Goal: Check status: Check status

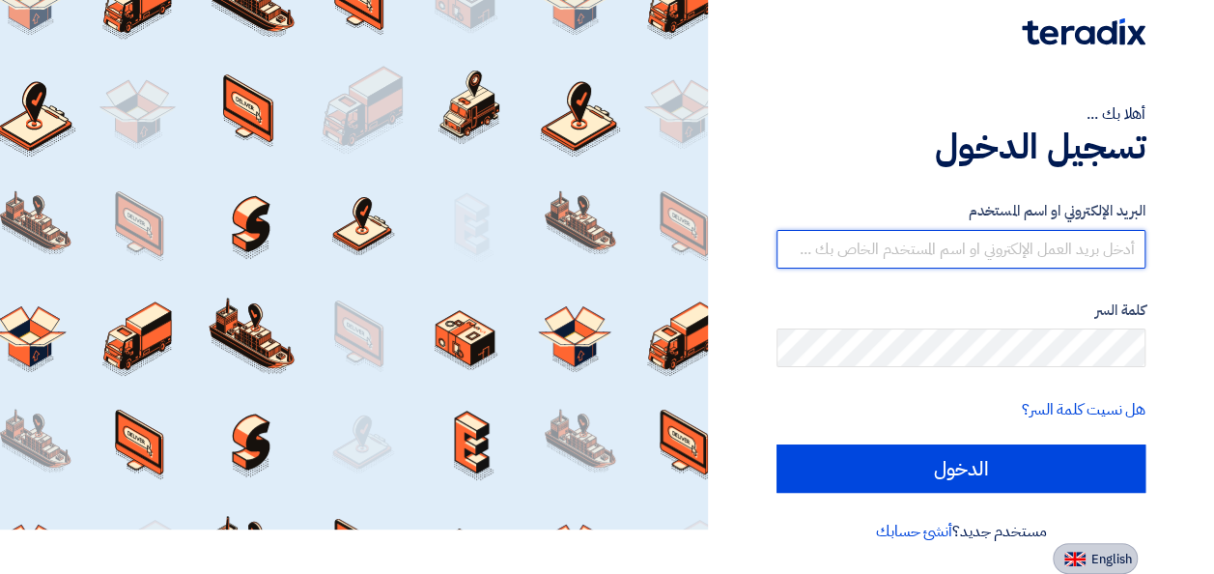
type input "[EMAIL_ADDRESS][DOMAIN_NAME]"
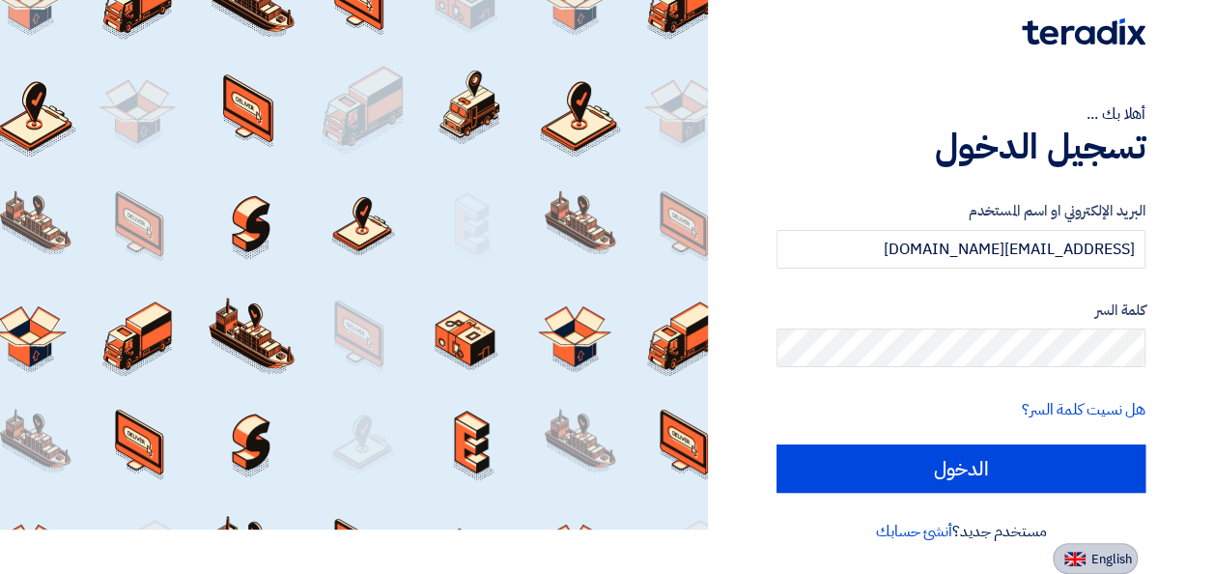
click at [1113, 560] on span "English" at bounding box center [1112, 560] width 41 height 14
type input "Sign in"
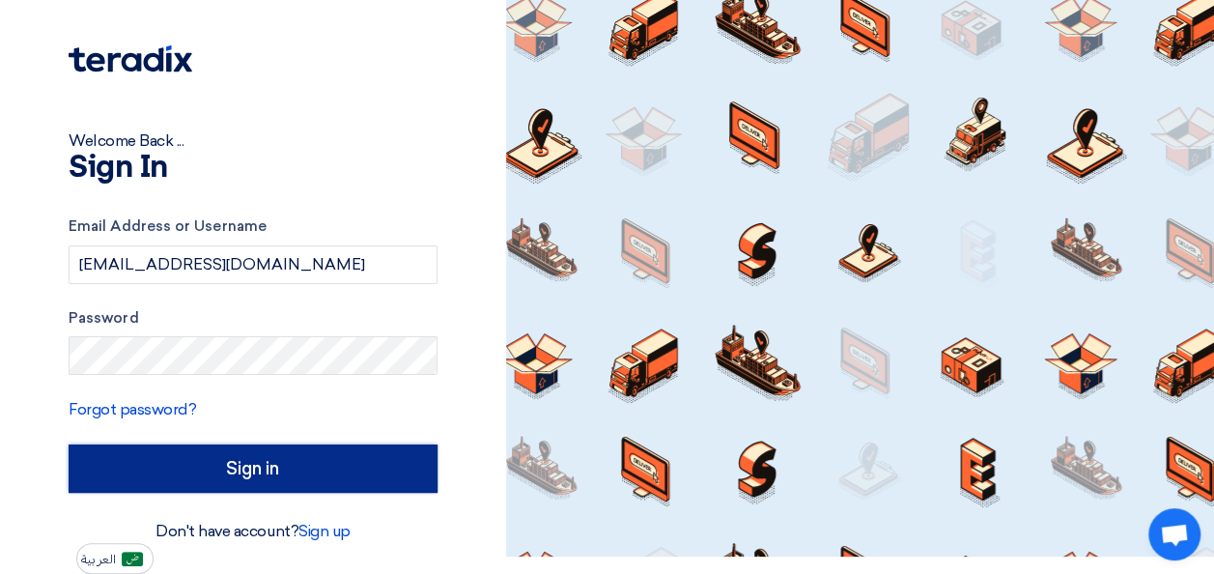
click at [318, 484] on input "Sign in" at bounding box center [253, 468] width 369 height 48
click at [348, 468] on input "Sign in" at bounding box center [253, 468] width 369 height 48
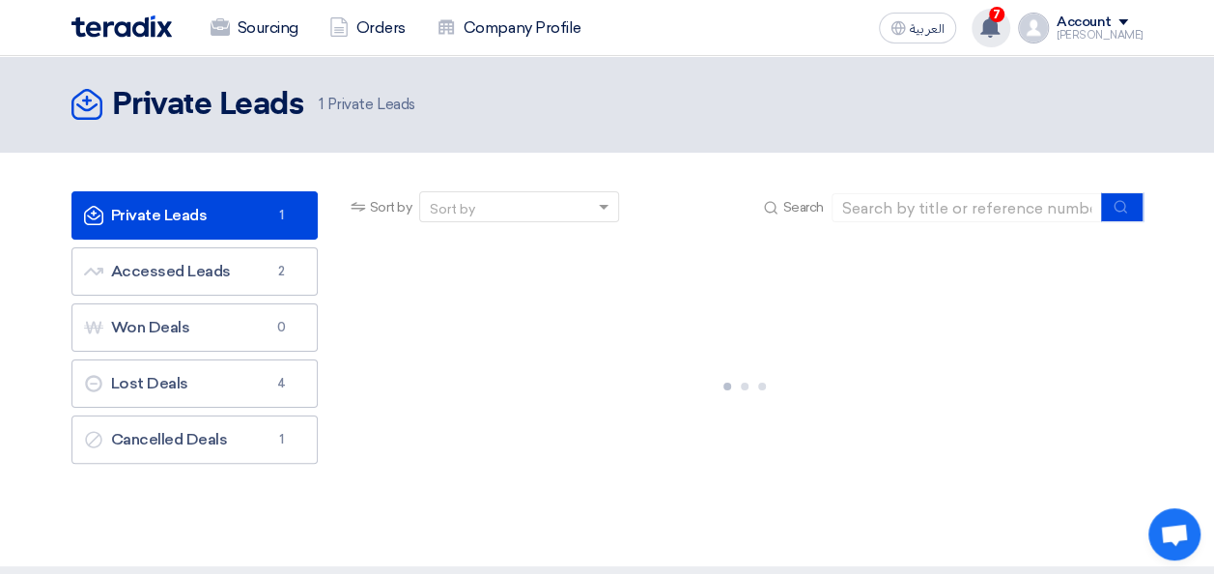
click at [1000, 33] on use at bounding box center [990, 26] width 19 height 21
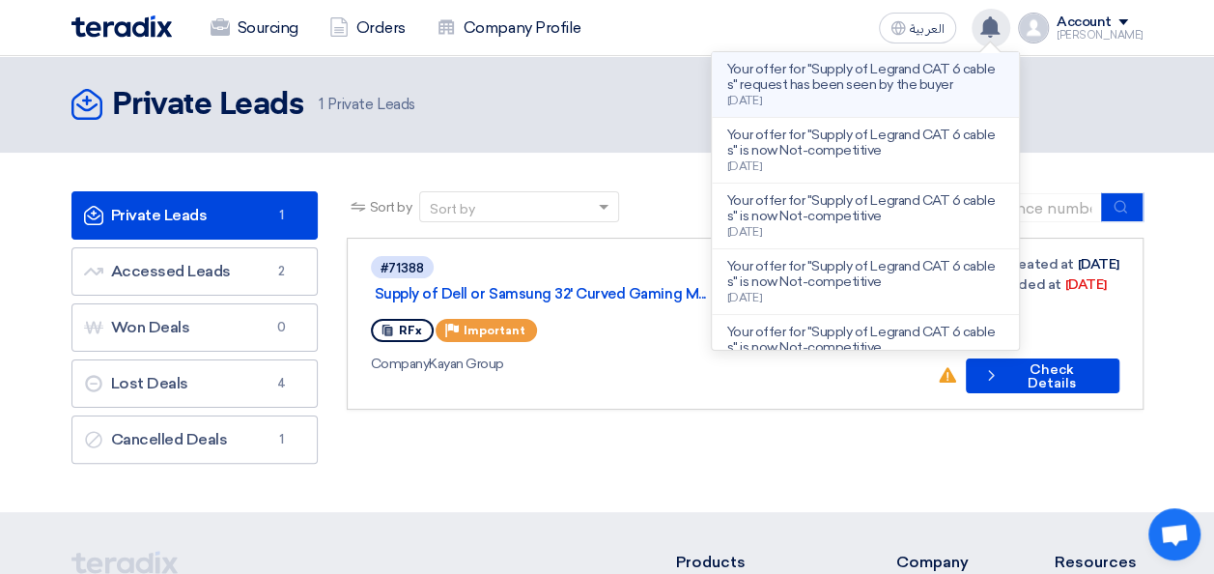
click at [924, 79] on p "Your offer for "Supply of Legrand CAT 6 cables" request has been seen by the bu…" at bounding box center [865, 77] width 276 height 31
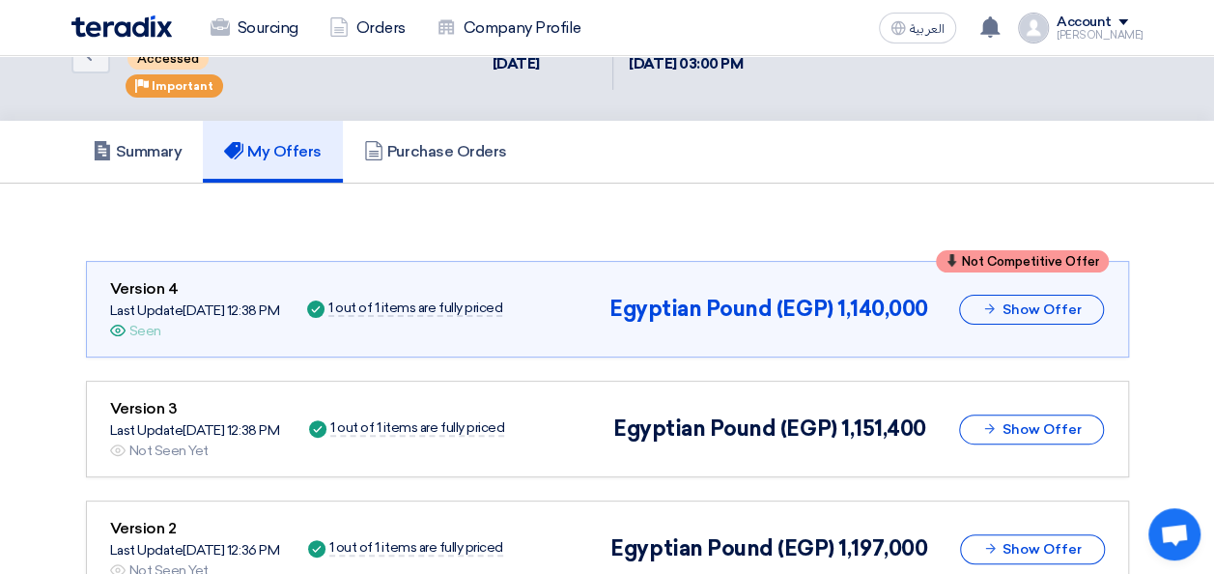
scroll to position [90, 0]
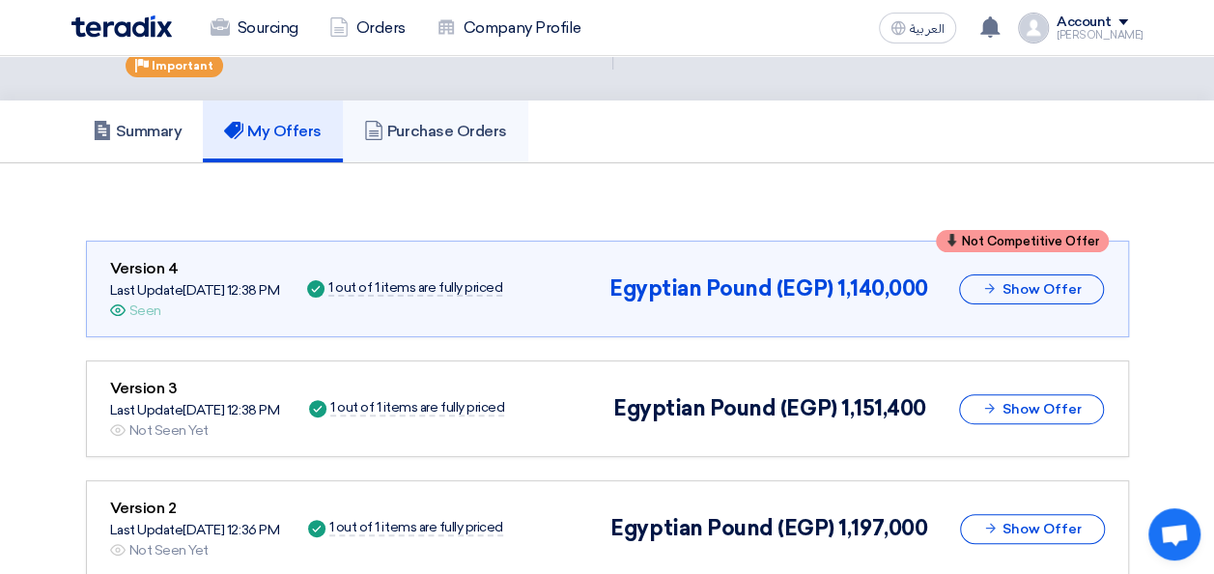
click at [431, 126] on h5 "Purchase Orders" at bounding box center [435, 131] width 143 height 19
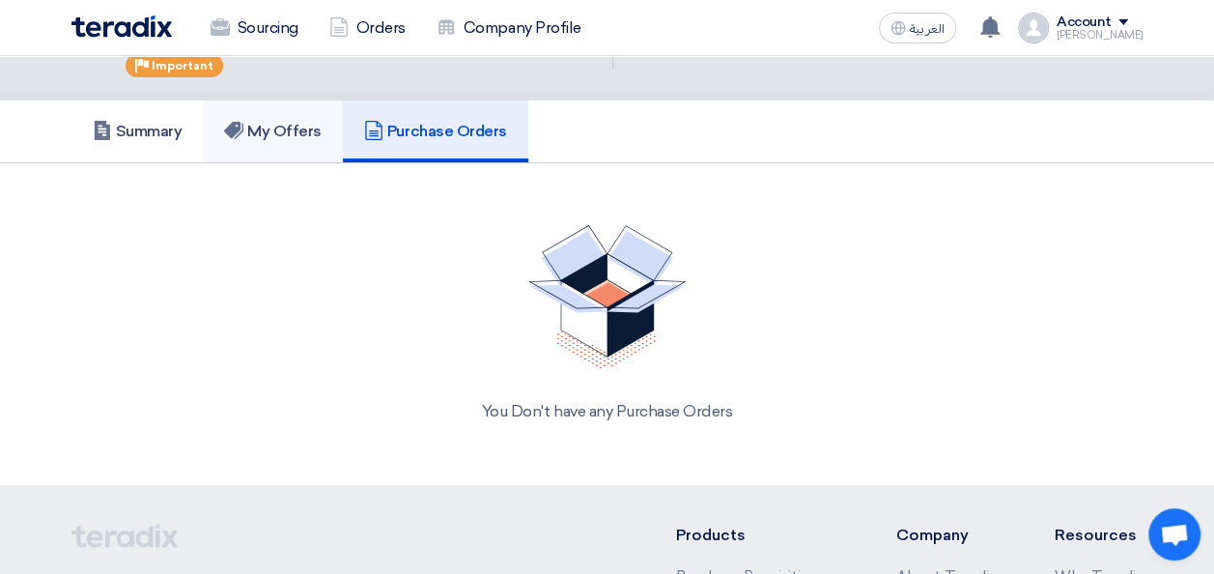
click at [309, 139] on link "My Offers" at bounding box center [273, 131] width 140 height 62
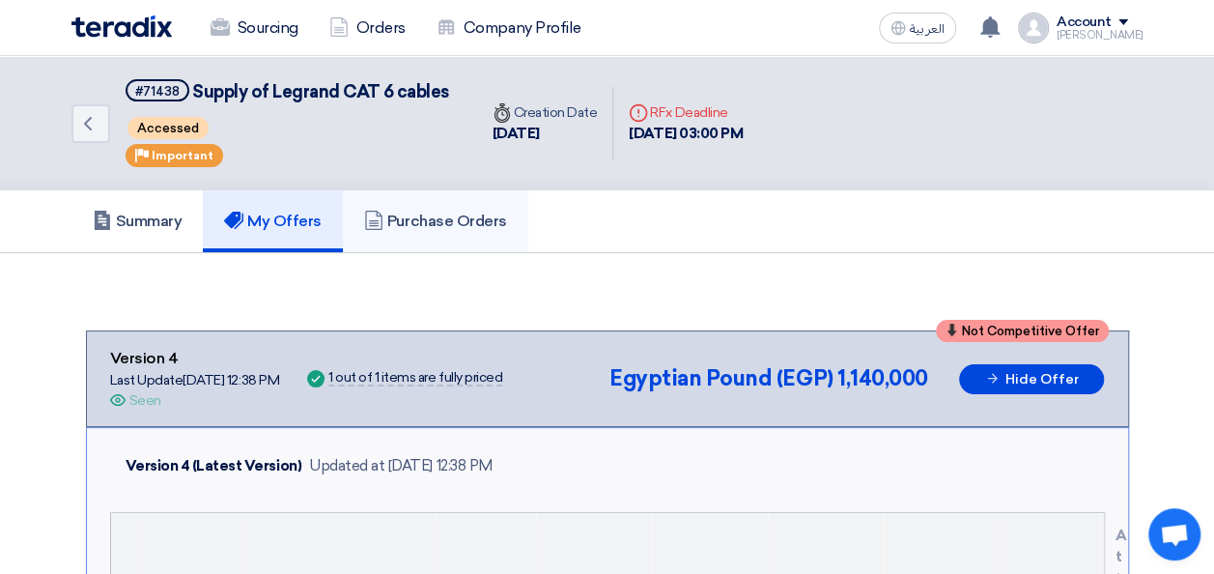
click at [413, 228] on h5 "Purchase Orders" at bounding box center [435, 221] width 143 height 19
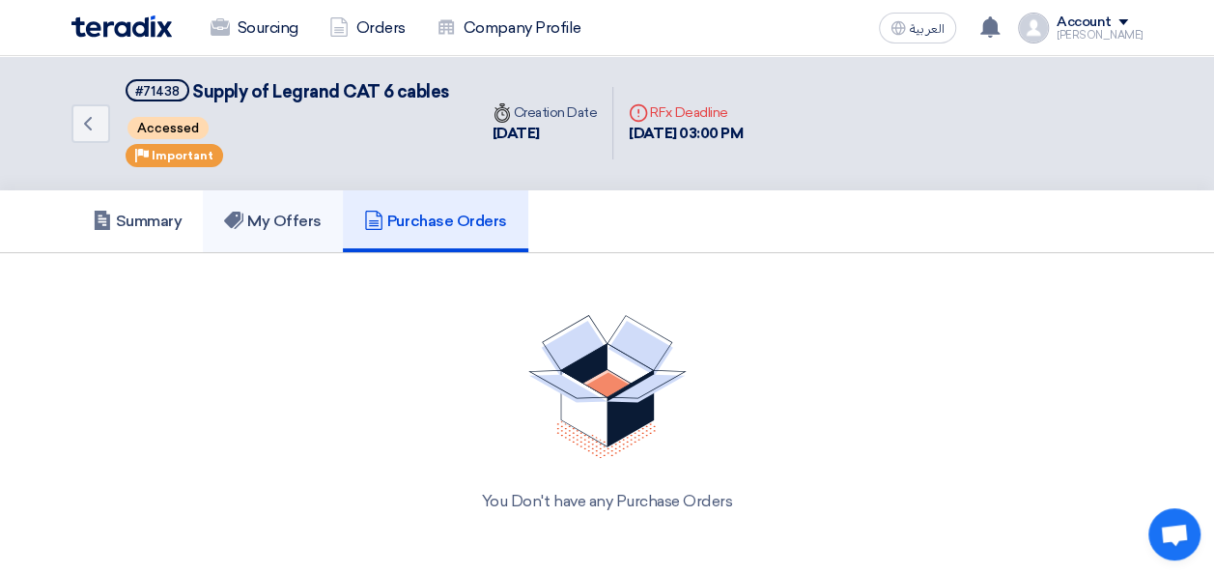
click at [256, 218] on h5 "My Offers" at bounding box center [273, 221] width 98 height 19
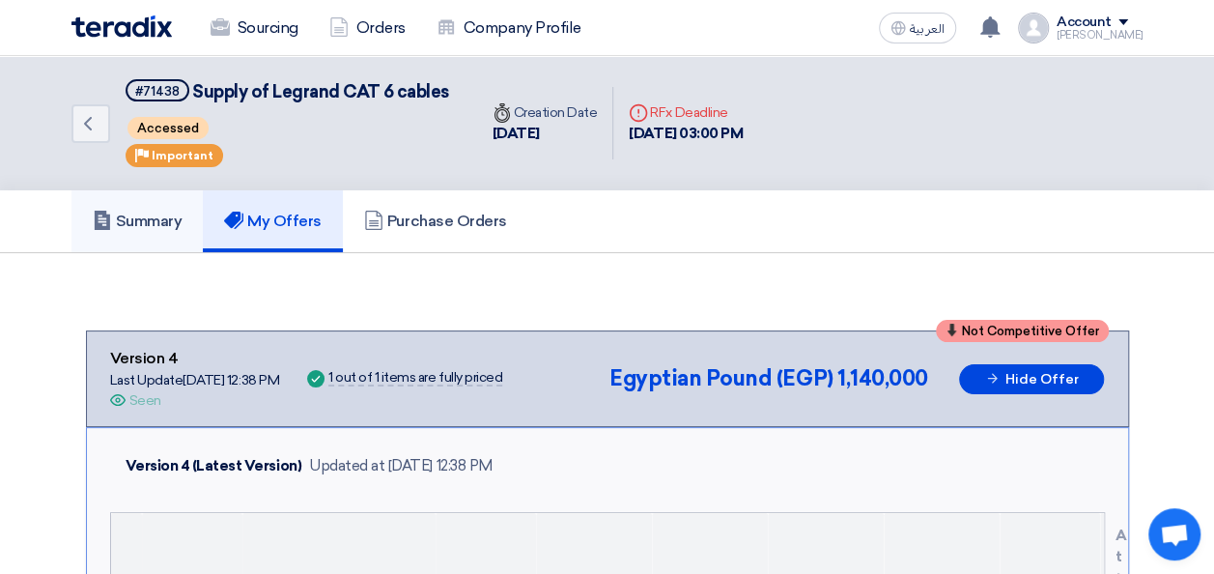
click at [118, 226] on h5 "Summary" at bounding box center [138, 221] width 90 height 19
